Goal: Task Accomplishment & Management: Use online tool/utility

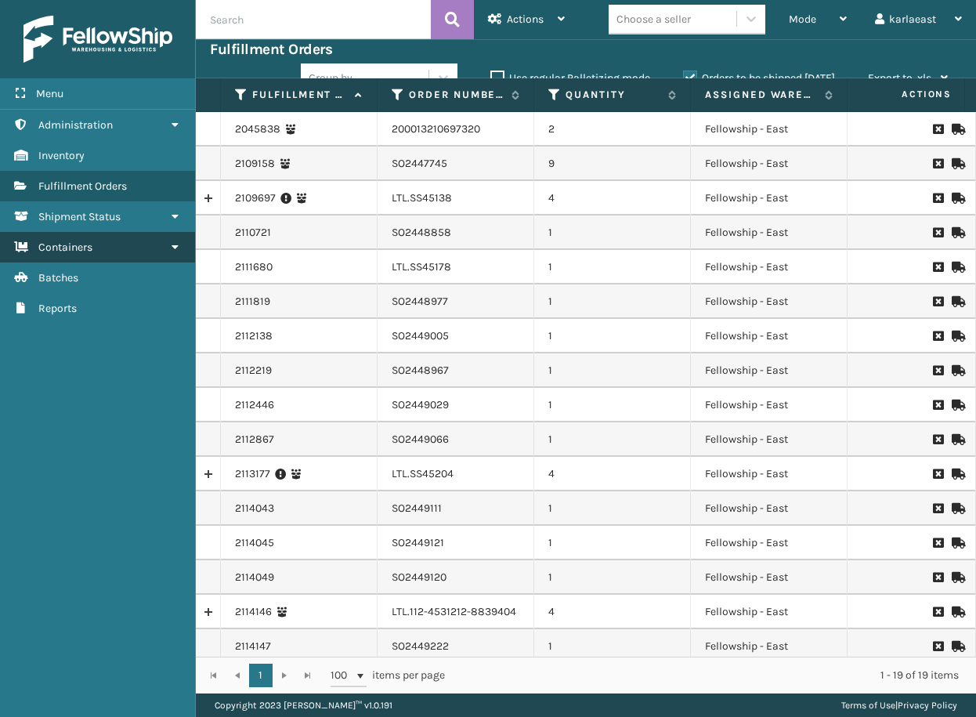
click at [127, 253] on link "Containers" at bounding box center [97, 247] width 195 height 31
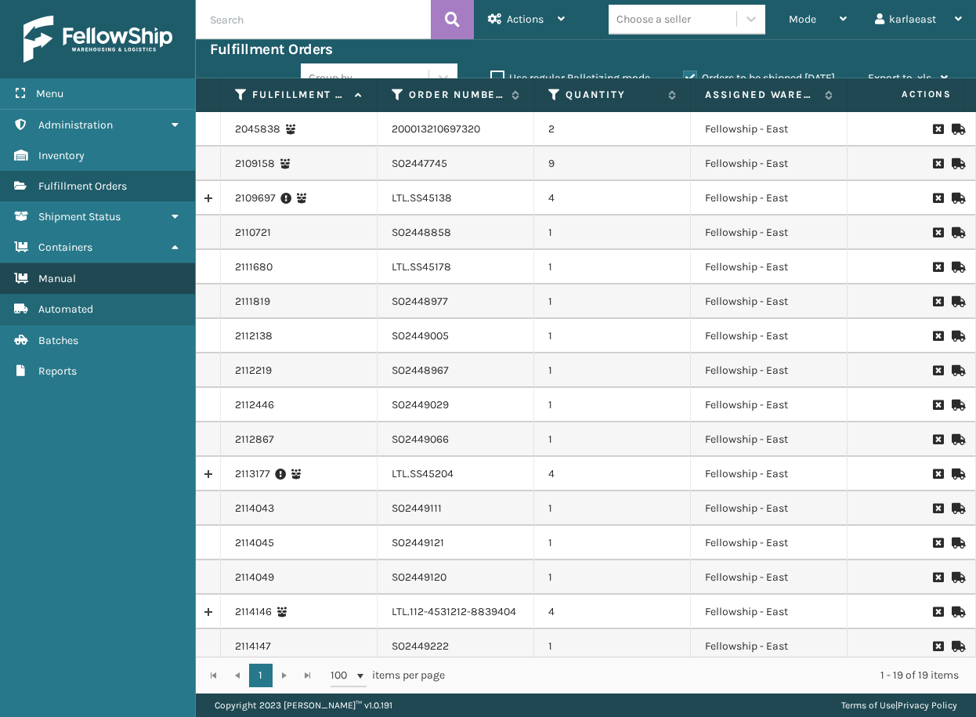
click at [94, 274] on link "Manual" at bounding box center [97, 278] width 195 height 31
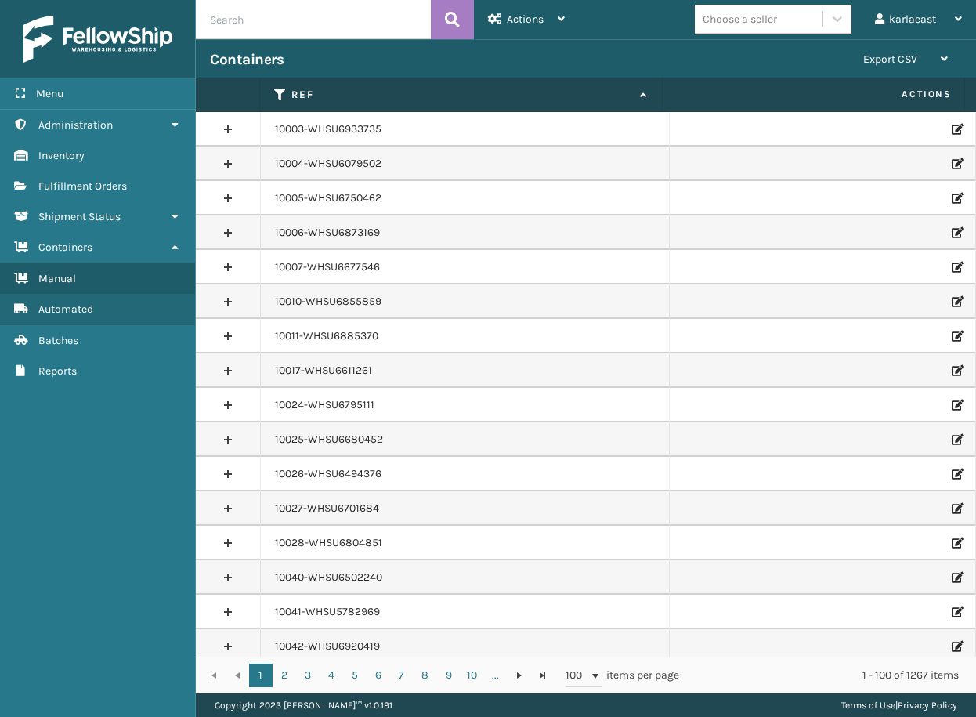
click at [291, 20] on input "text" at bounding box center [313, 19] width 235 height 39
paste input "PO50881"
type input "PO50881"
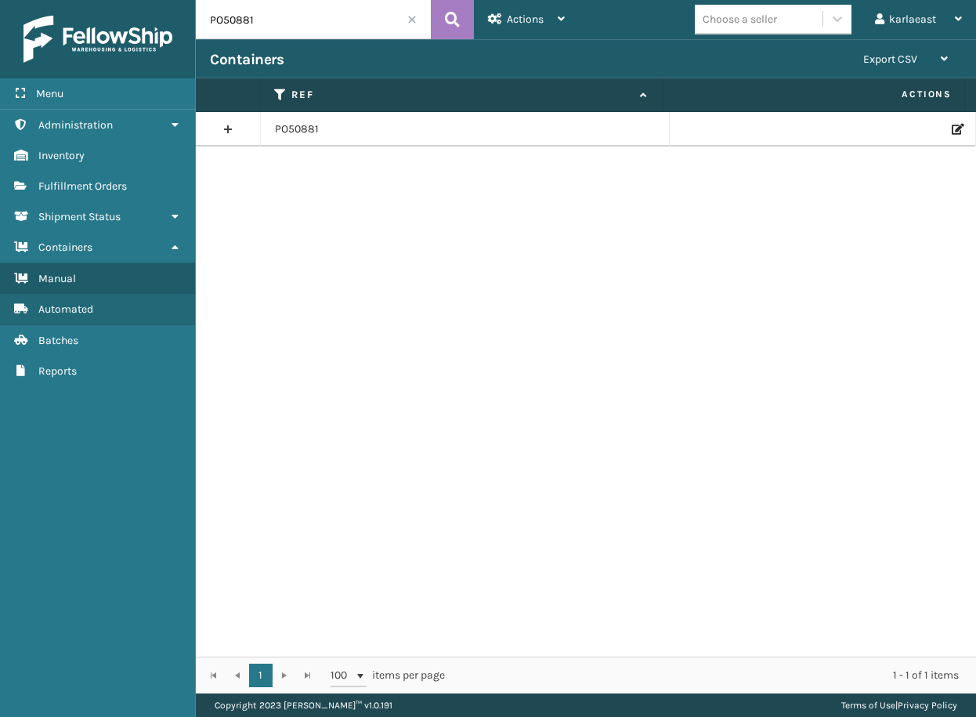
click at [952, 130] on icon at bounding box center [956, 129] width 9 height 11
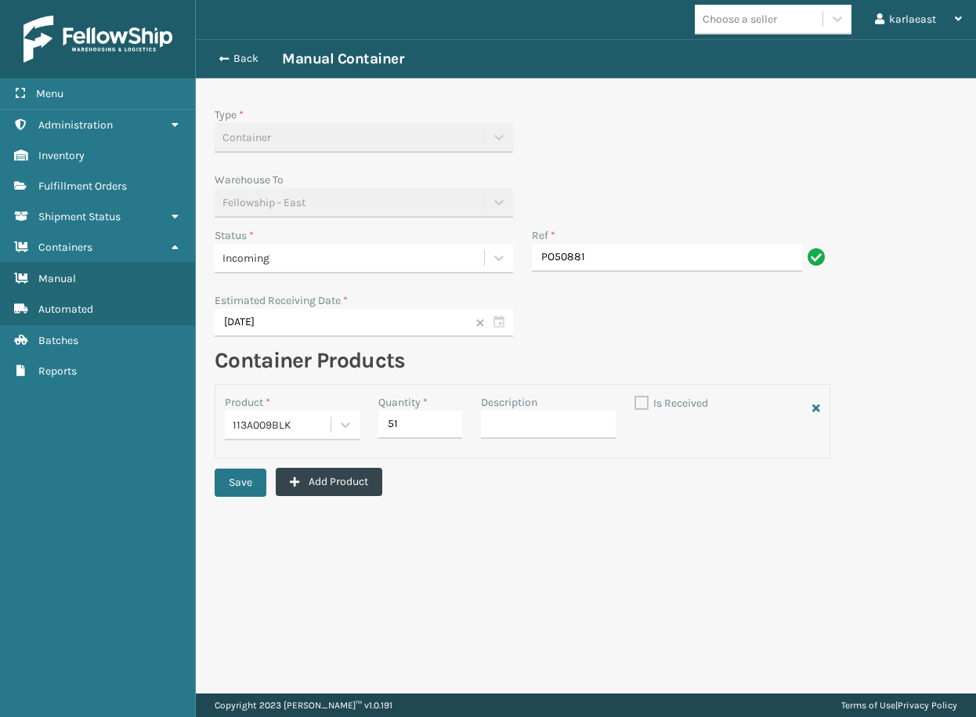
click at [318, 262] on div "Incoming" at bounding box center [349, 258] width 254 height 16
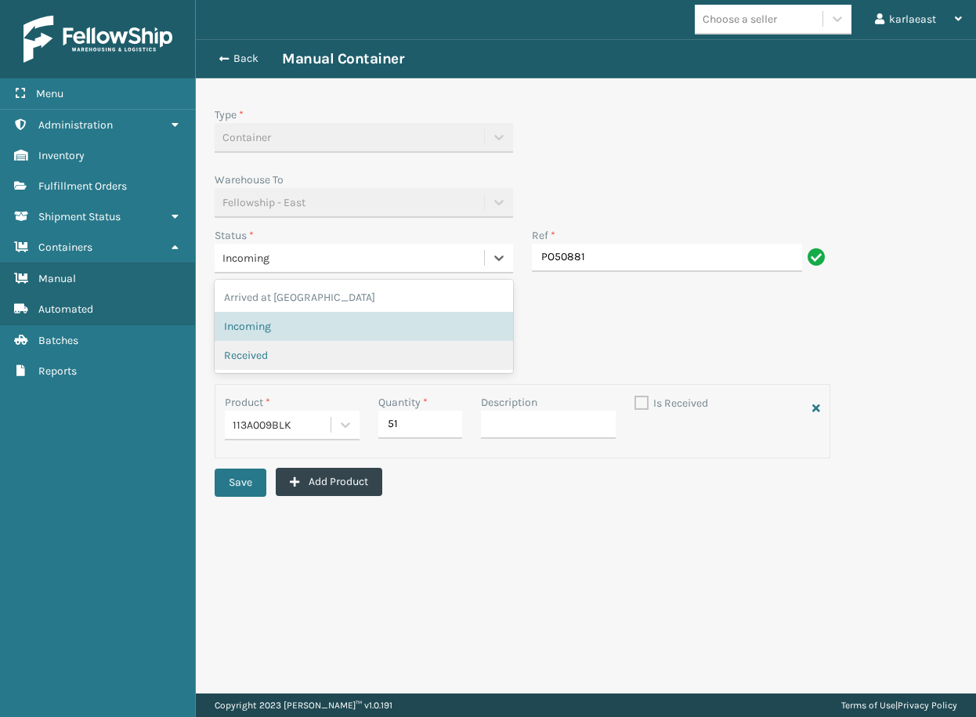
click at [259, 349] on span "Received" at bounding box center [246, 355] width 44 height 16
checkbox input "true"
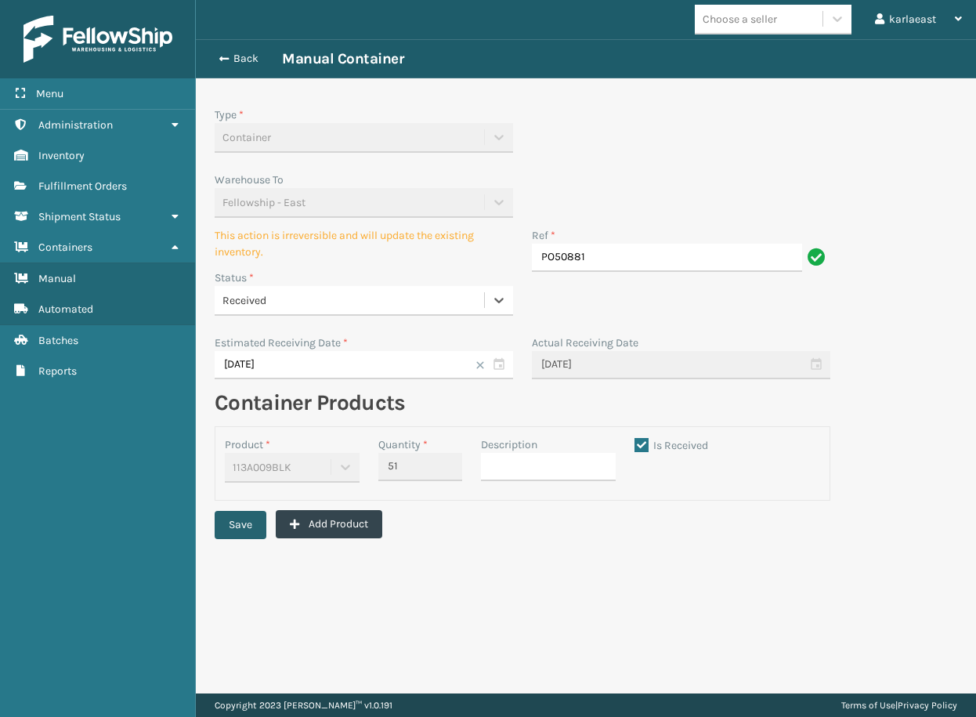
click at [234, 518] on button "Save" at bounding box center [241, 525] width 52 height 28
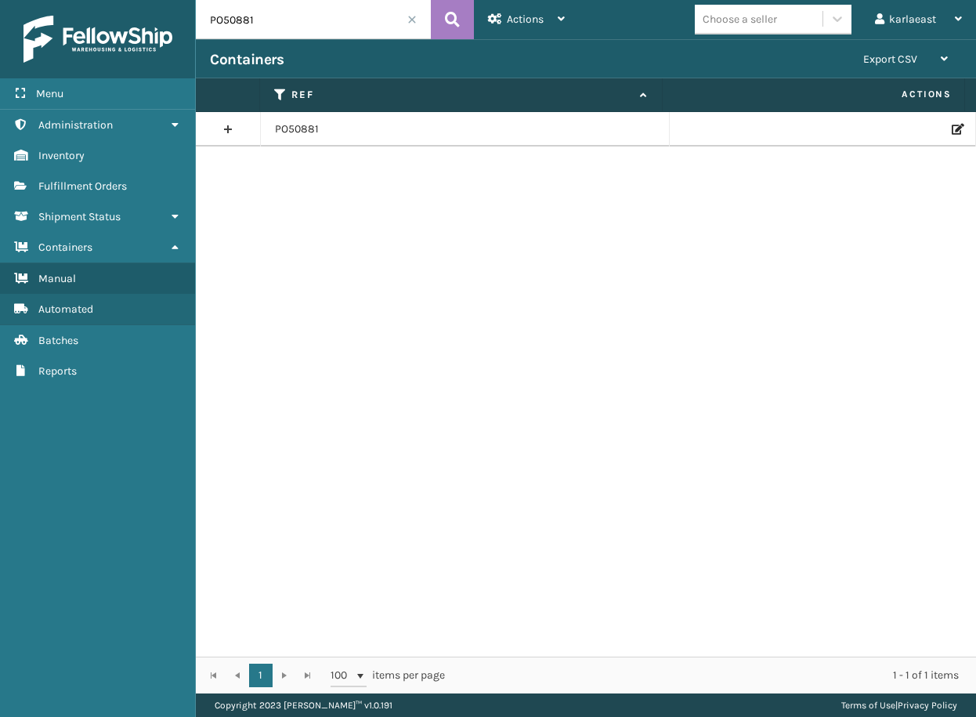
drag, startPoint x: 274, startPoint y: 24, endPoint x: 210, endPoint y: 20, distance: 64.4
click at [215, 20] on input "PO50881" at bounding box center [313, 19] width 235 height 39
type input "P"
paste input "PO50846"
type input "PO50846"
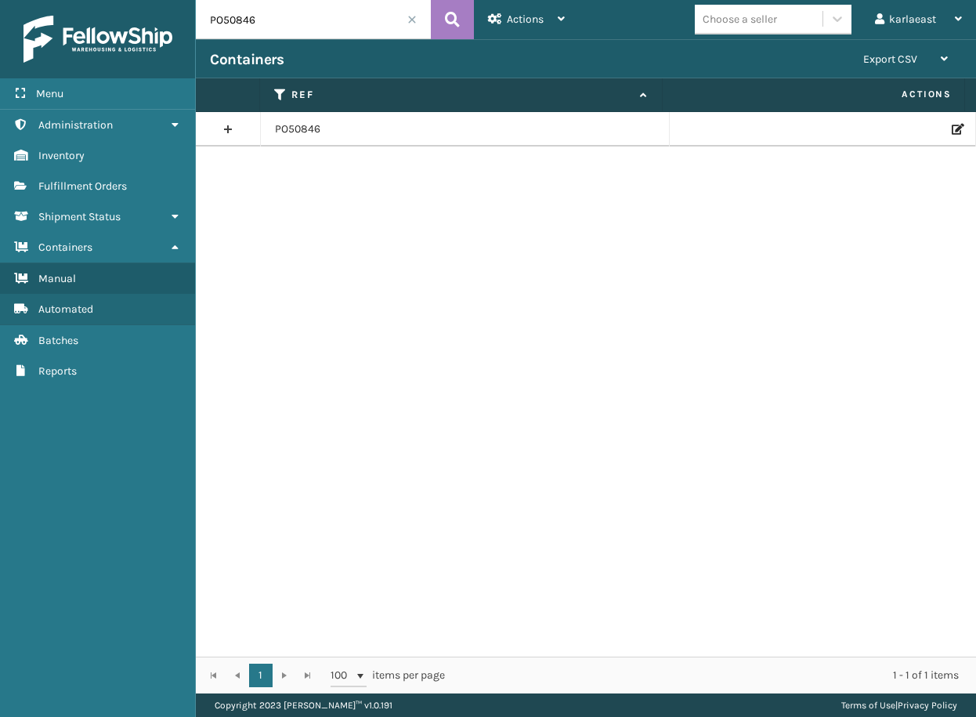
click at [952, 121] on td at bounding box center [823, 129] width 306 height 34
click at [952, 128] on icon at bounding box center [956, 129] width 9 height 11
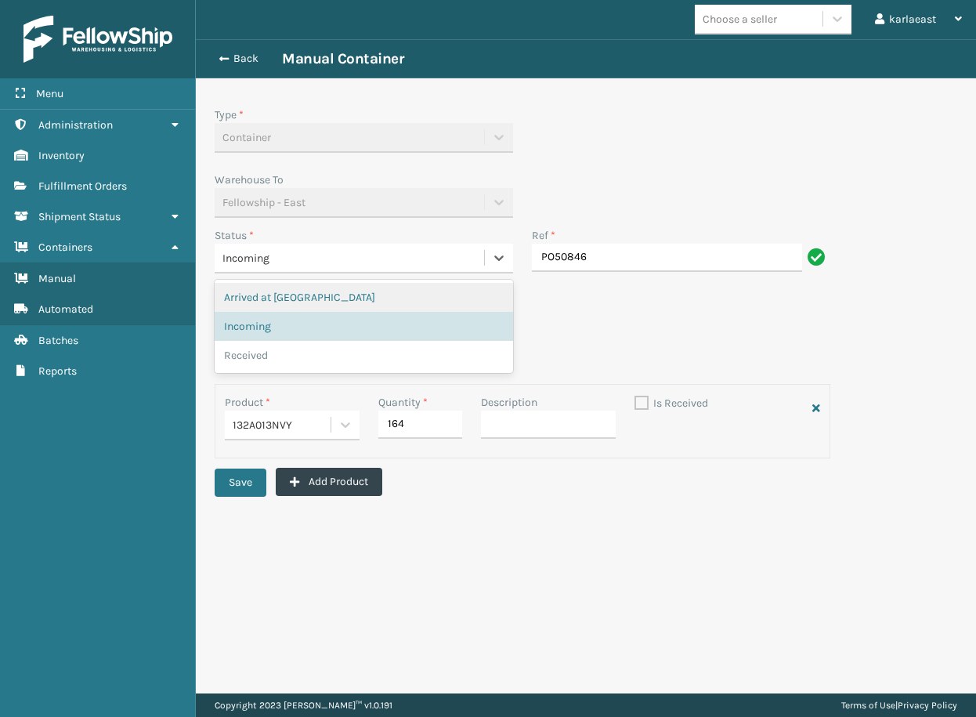
click at [271, 259] on div "Incoming" at bounding box center [349, 258] width 254 height 16
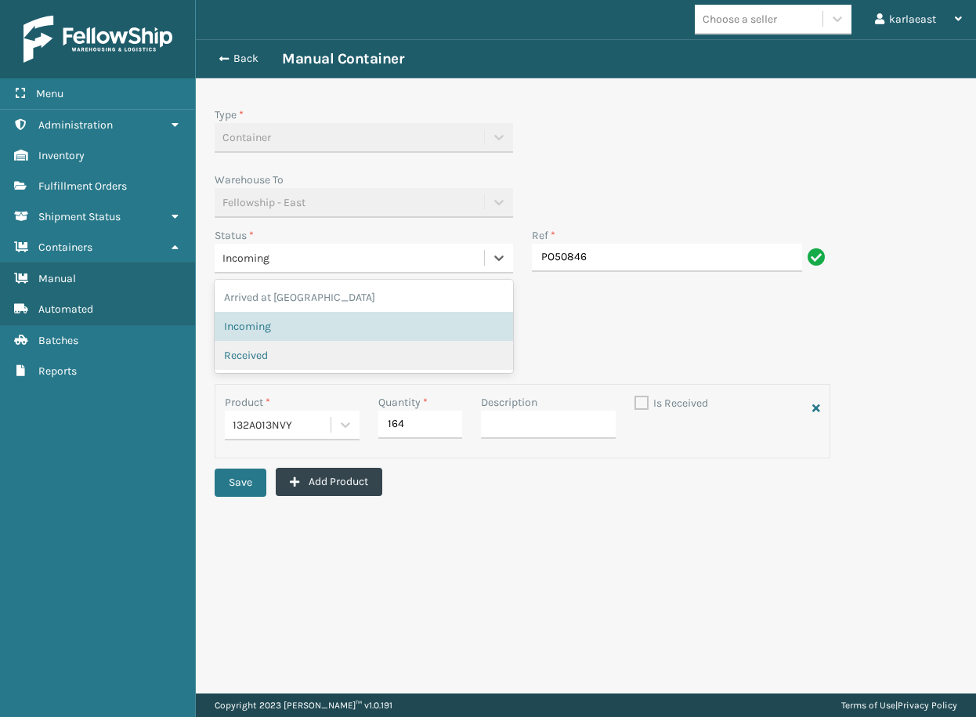
click at [248, 364] on div "Received" at bounding box center [364, 355] width 298 height 29
checkbox input "true"
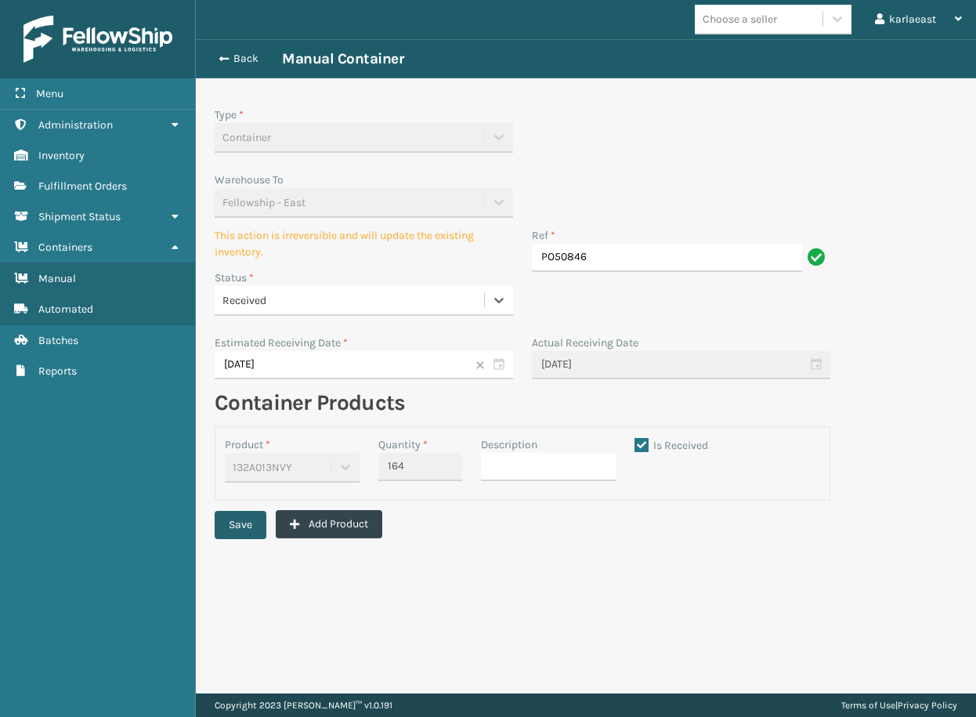
click at [262, 529] on button "Save" at bounding box center [241, 525] width 52 height 28
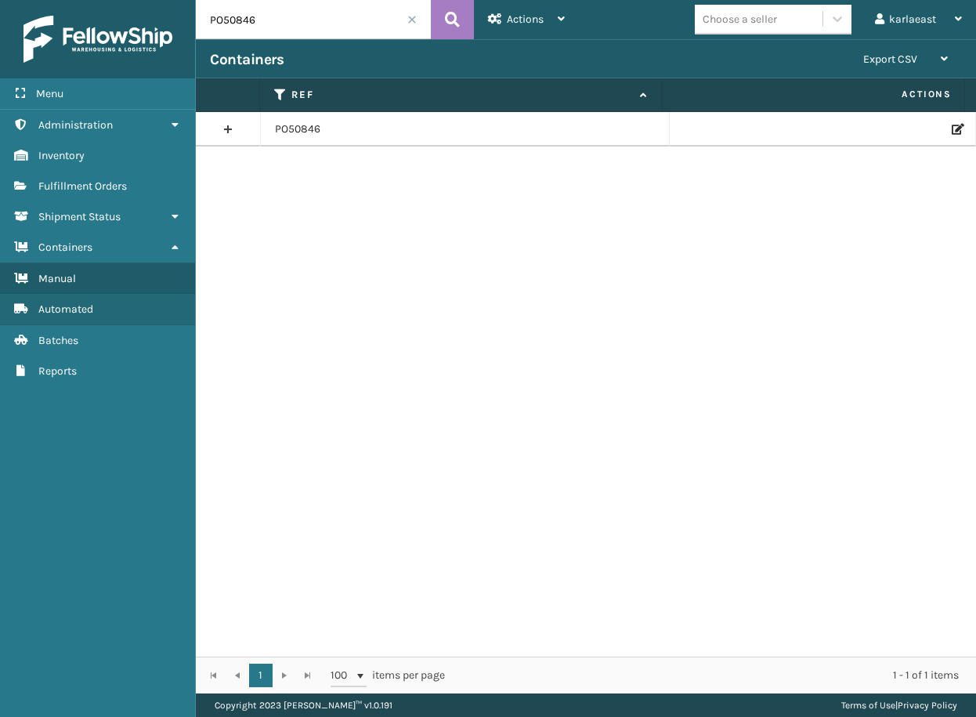
click at [235, 27] on input "PO50846" at bounding box center [313, 19] width 235 height 39
click at [237, 27] on input "PO50846" at bounding box center [313, 19] width 235 height 39
paste input "937"
type input "PO50937"
click at [952, 126] on icon at bounding box center [956, 129] width 9 height 11
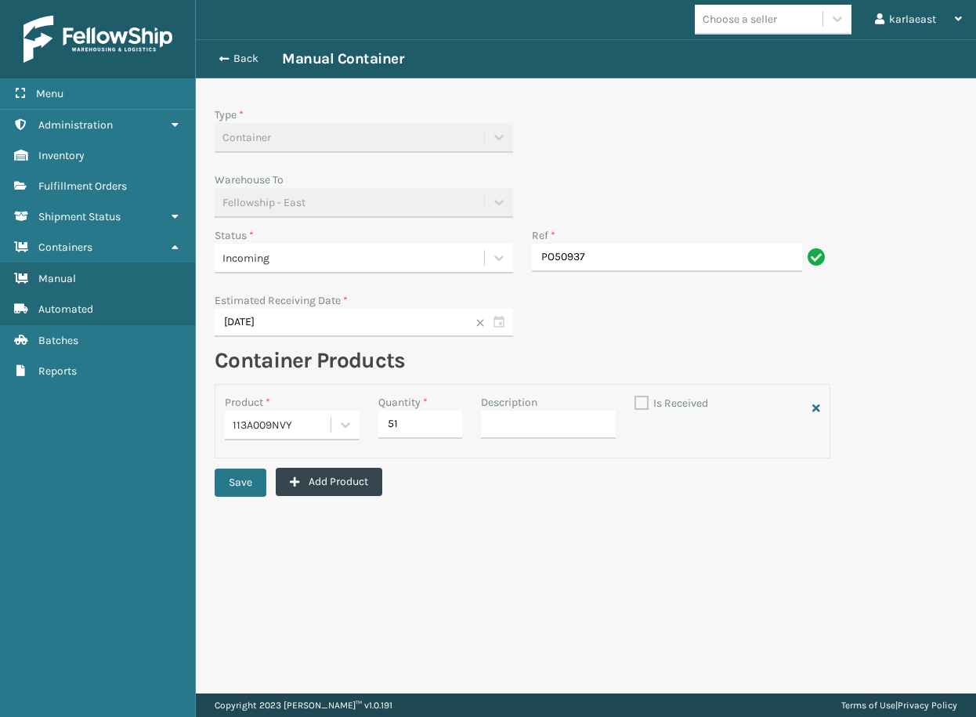
click at [265, 252] on span "Incoming" at bounding box center [245, 258] width 47 height 16
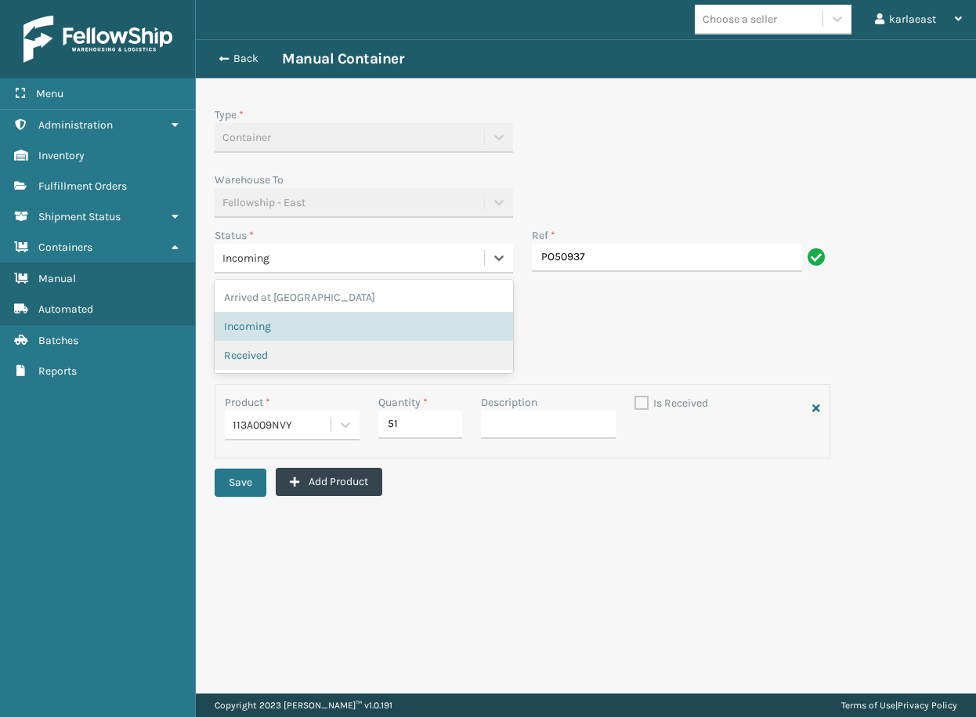
click at [259, 349] on span "Received" at bounding box center [246, 355] width 44 height 16
checkbox input "true"
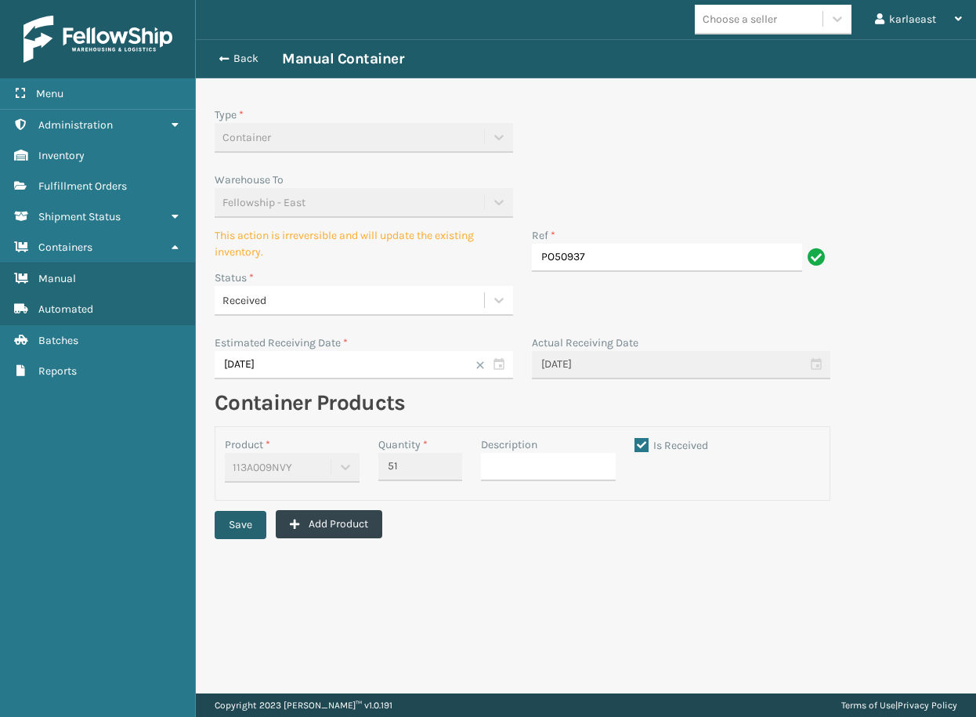
click at [237, 532] on button "Save" at bounding box center [241, 525] width 52 height 28
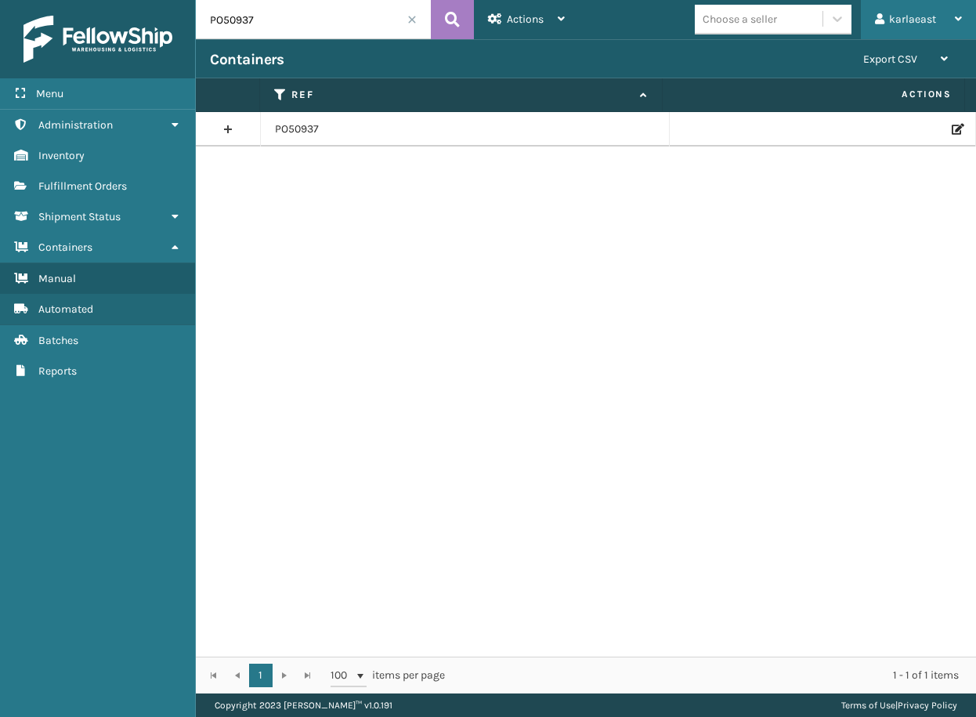
click at [928, 26] on div "karlaeast" at bounding box center [918, 19] width 87 height 39
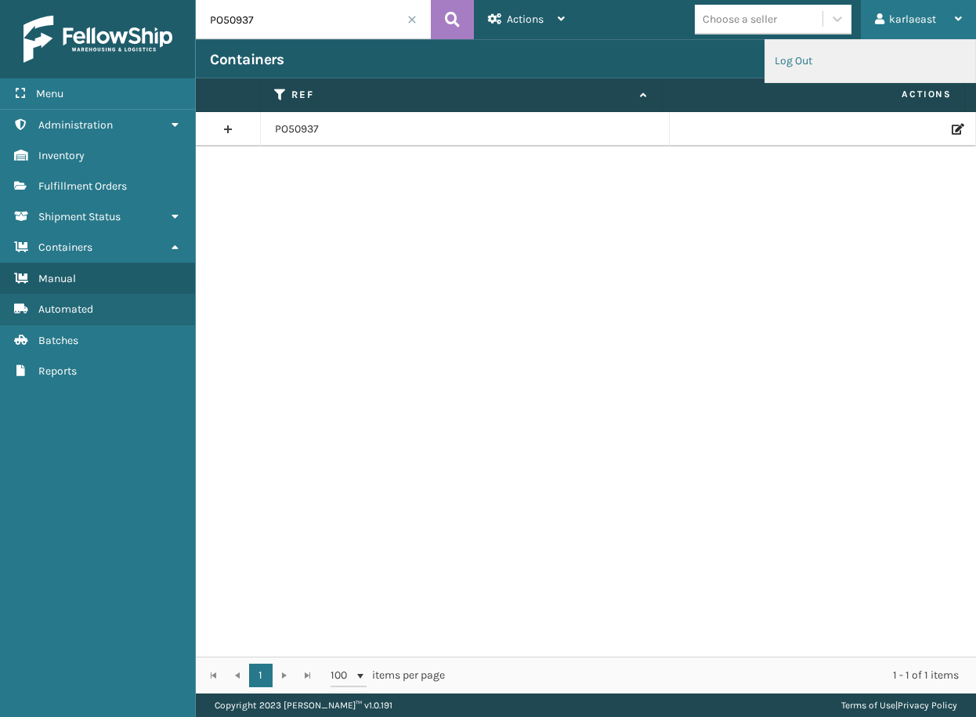
click at [881, 57] on li "Log Out" at bounding box center [870, 61] width 210 height 42
